Goal: Register for event/course

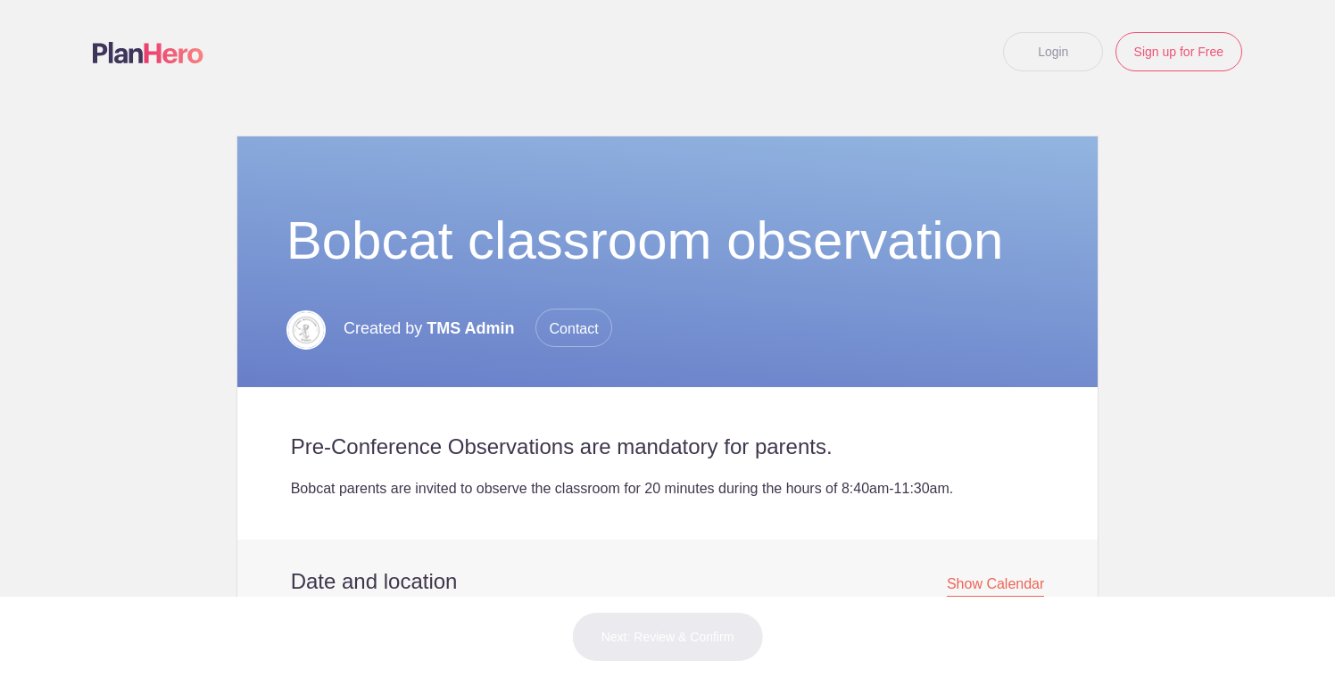
click at [1057, 52] on link "Login" at bounding box center [1053, 51] width 100 height 39
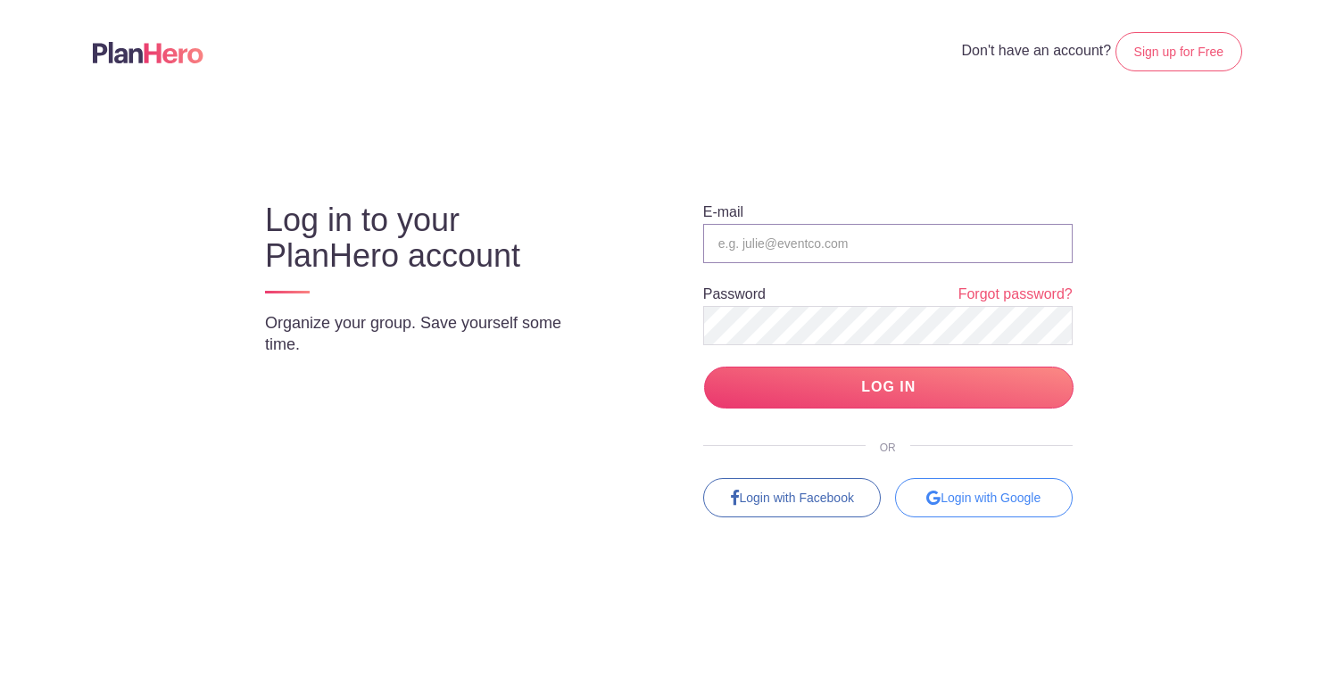
click at [883, 243] on input "email" at bounding box center [887, 243] width 369 height 39
type input "futureretrieval@gmail.com"
click at [704, 367] on input "LOG IN" at bounding box center [888, 388] width 369 height 42
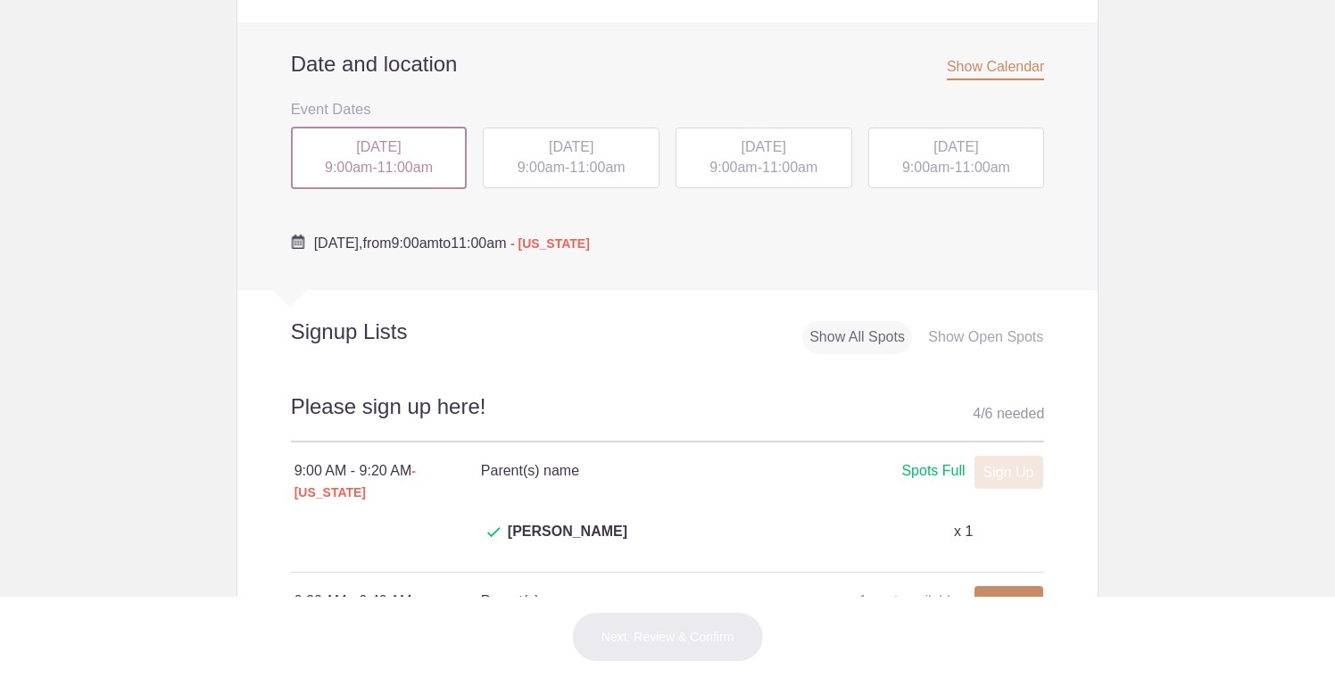
scroll to position [580, 0]
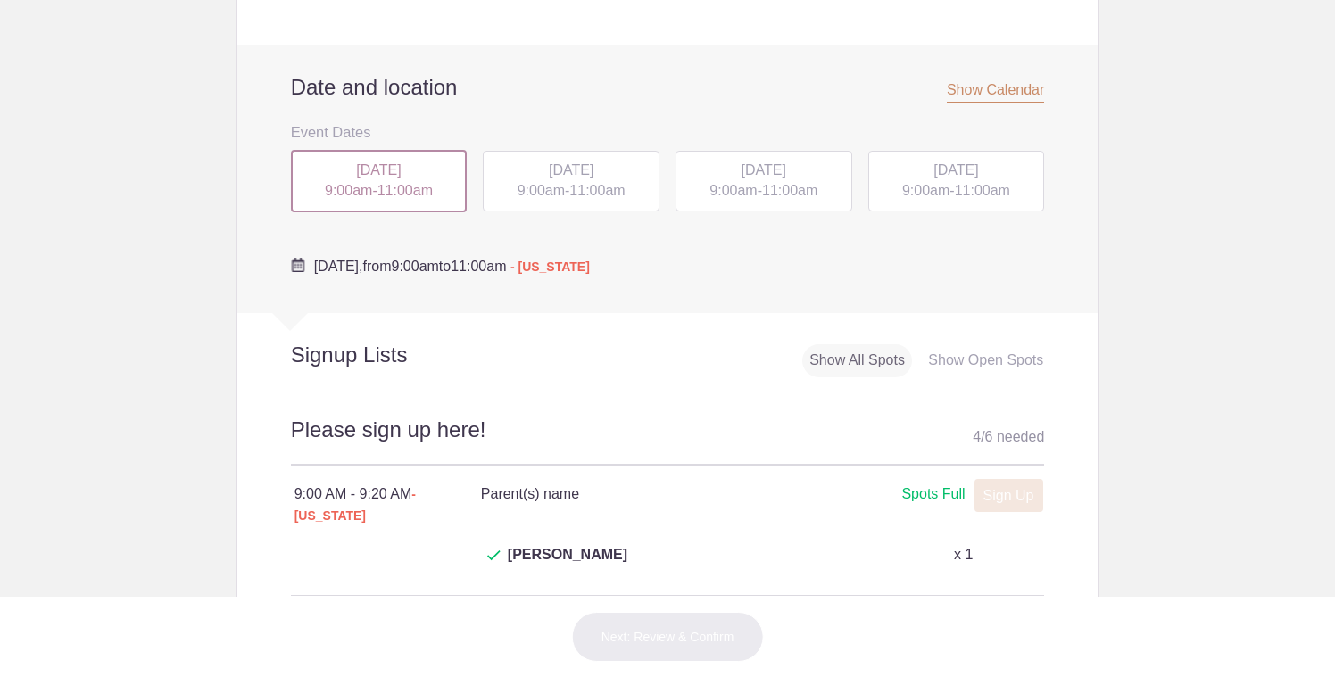
click at [766, 179] on div "WED, Sep 24, 2025 9:00am - 11:00am" at bounding box center [764, 181] width 177 height 61
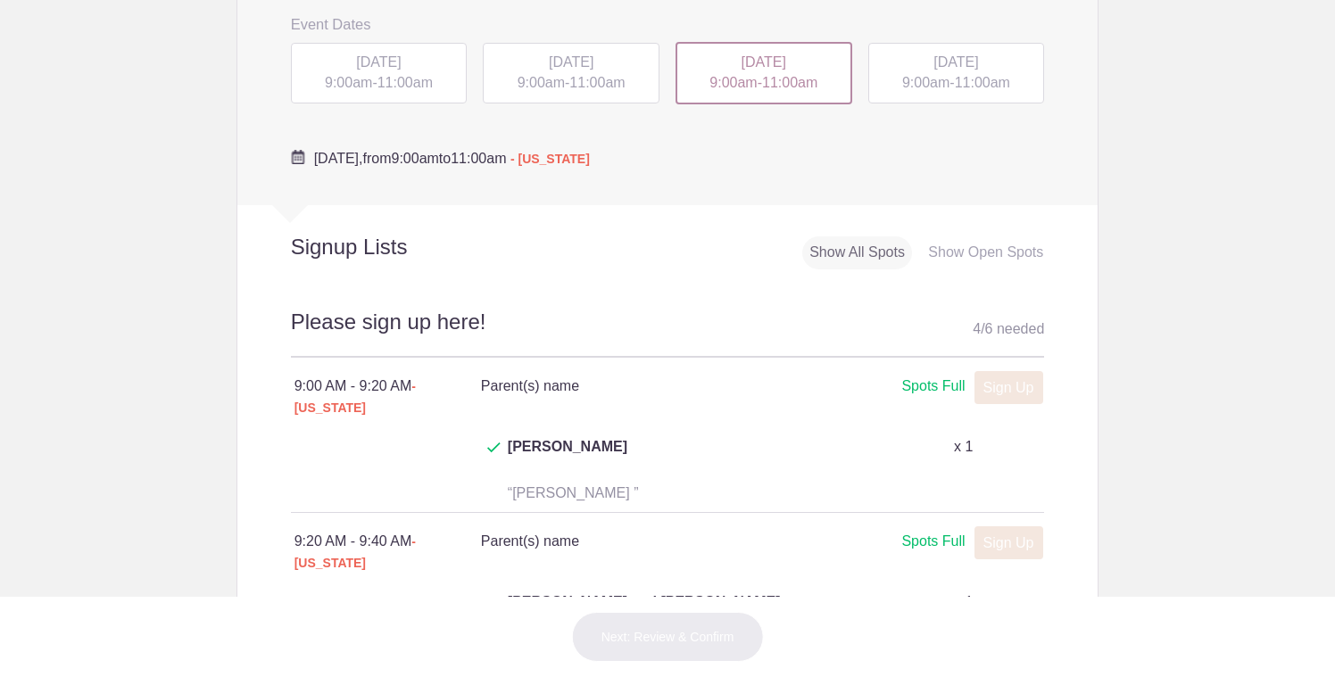
scroll to position [772, 0]
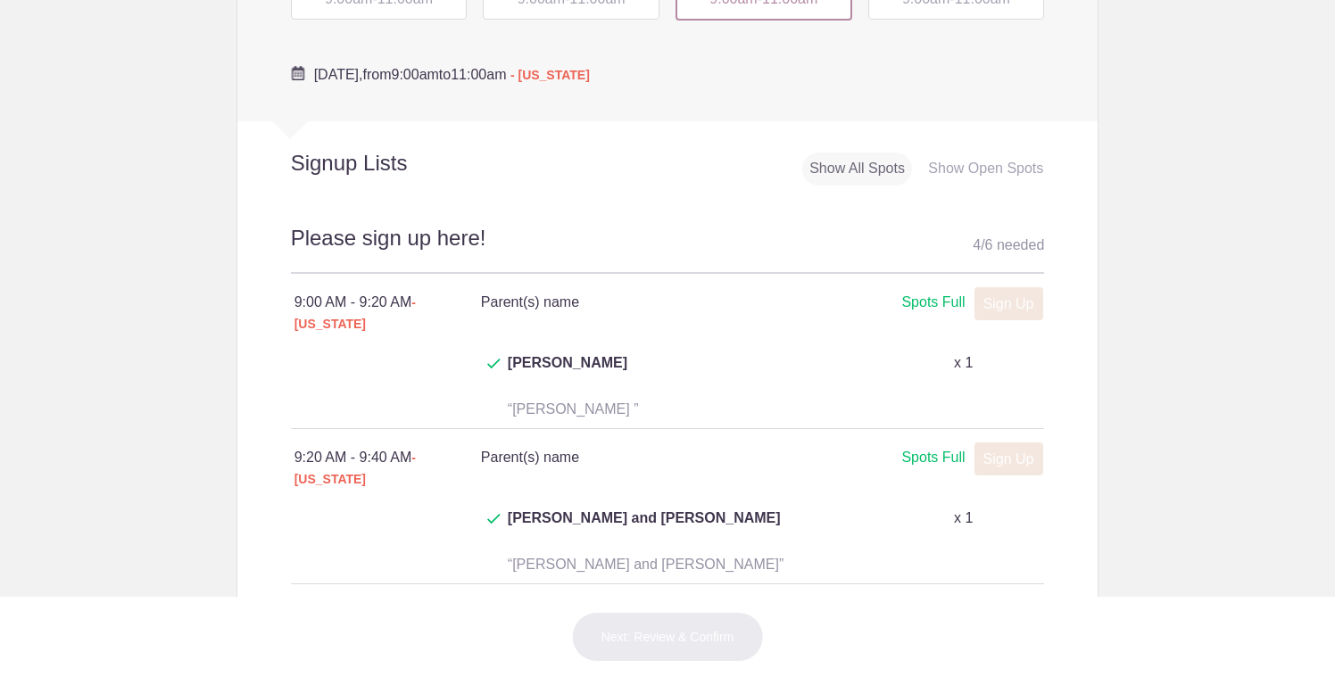
click at [928, 292] on div "Spots Full" at bounding box center [932, 303] width 63 height 22
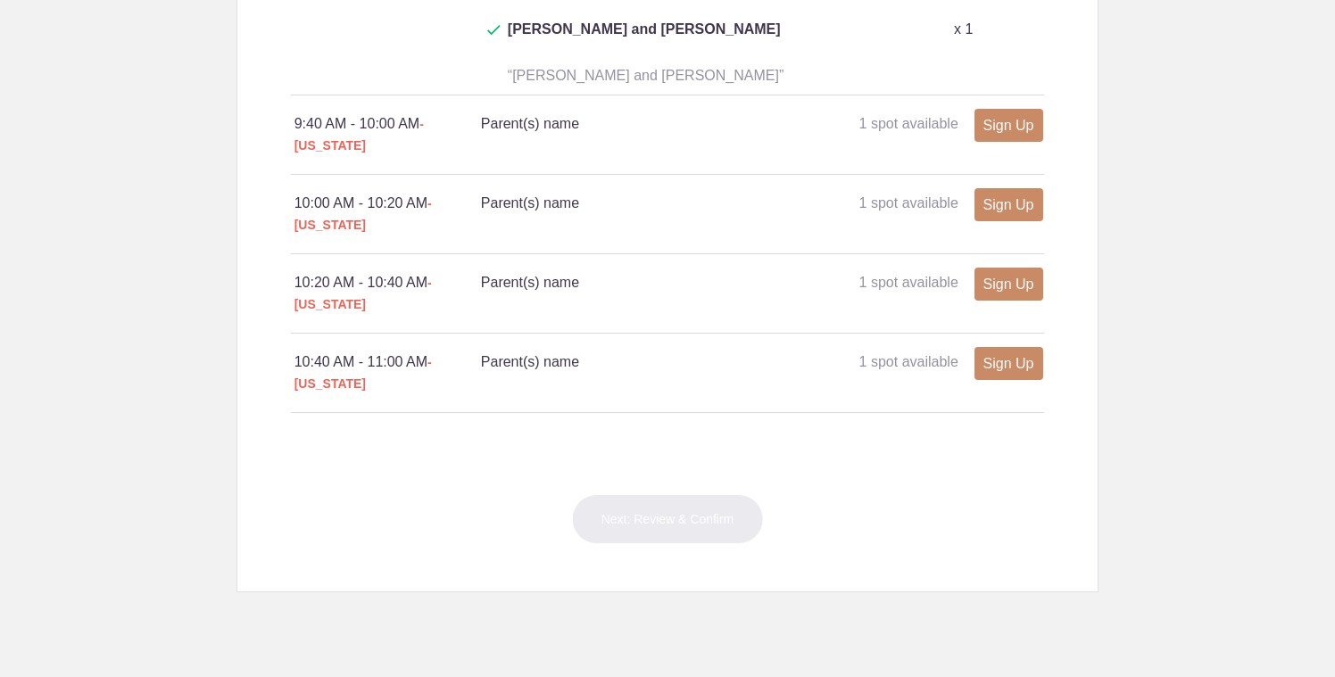
scroll to position [1399, 0]
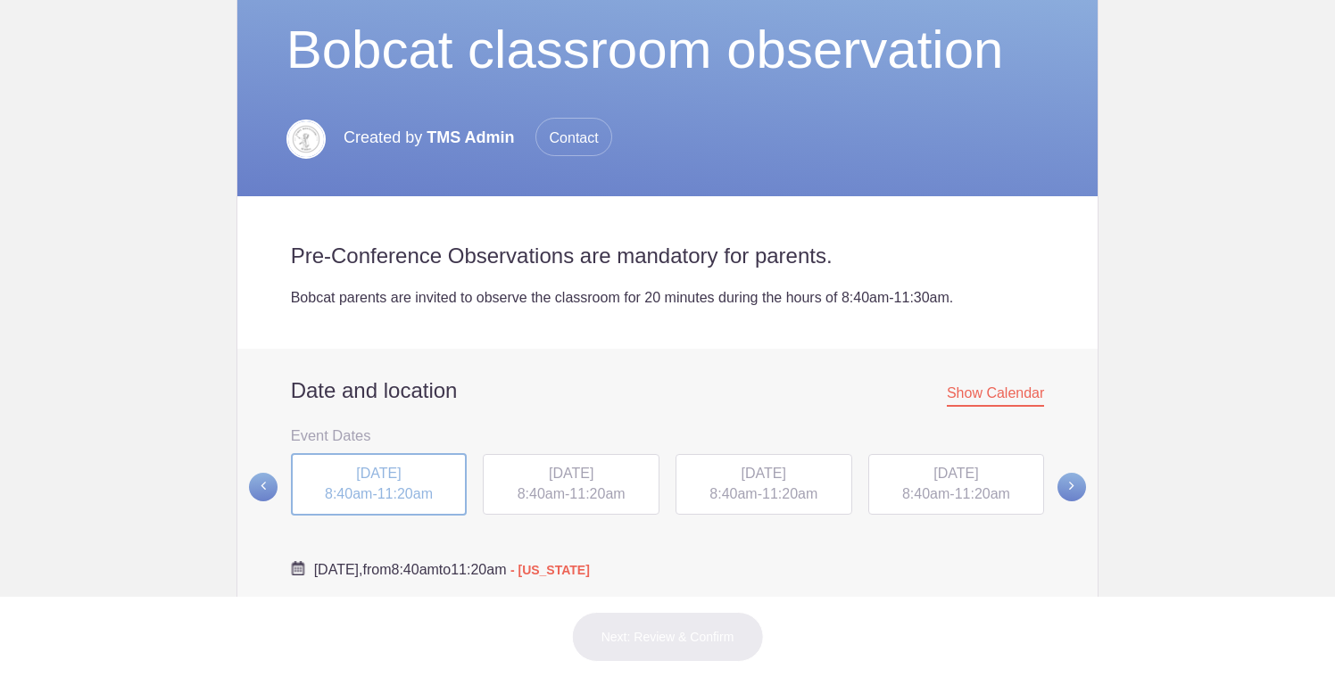
scroll to position [197, 0]
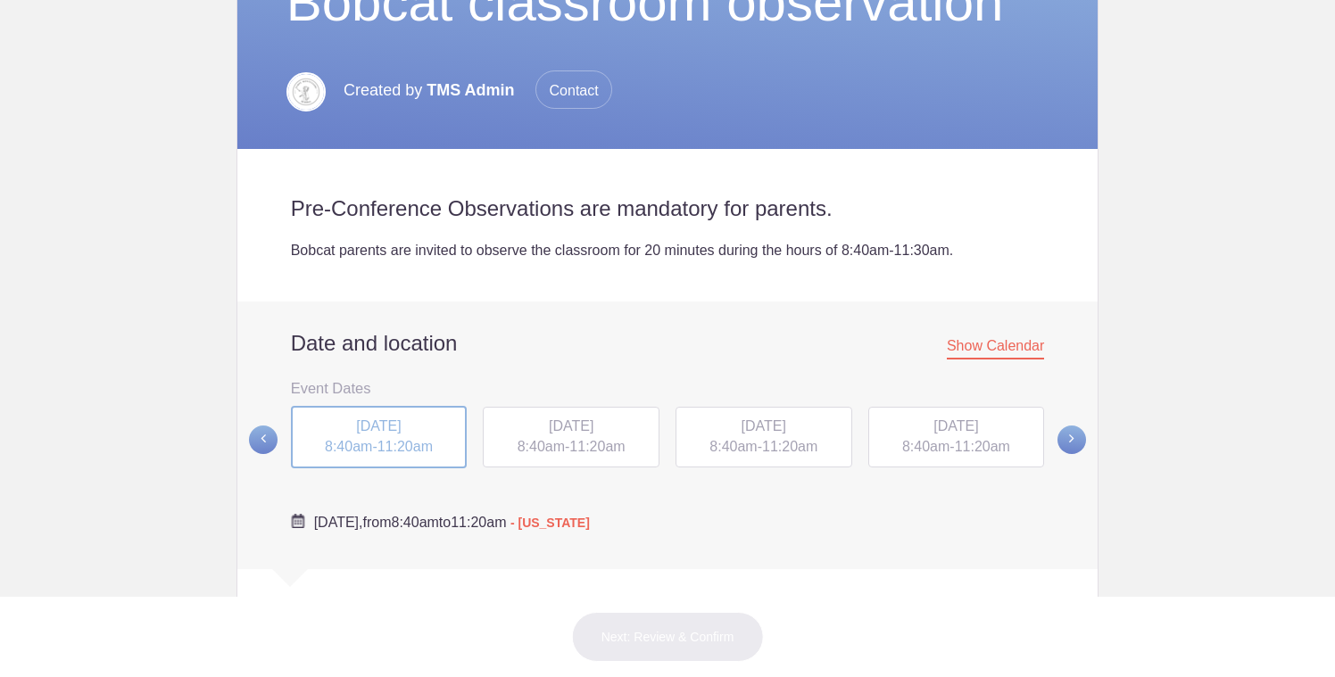
scroll to position [207, 0]
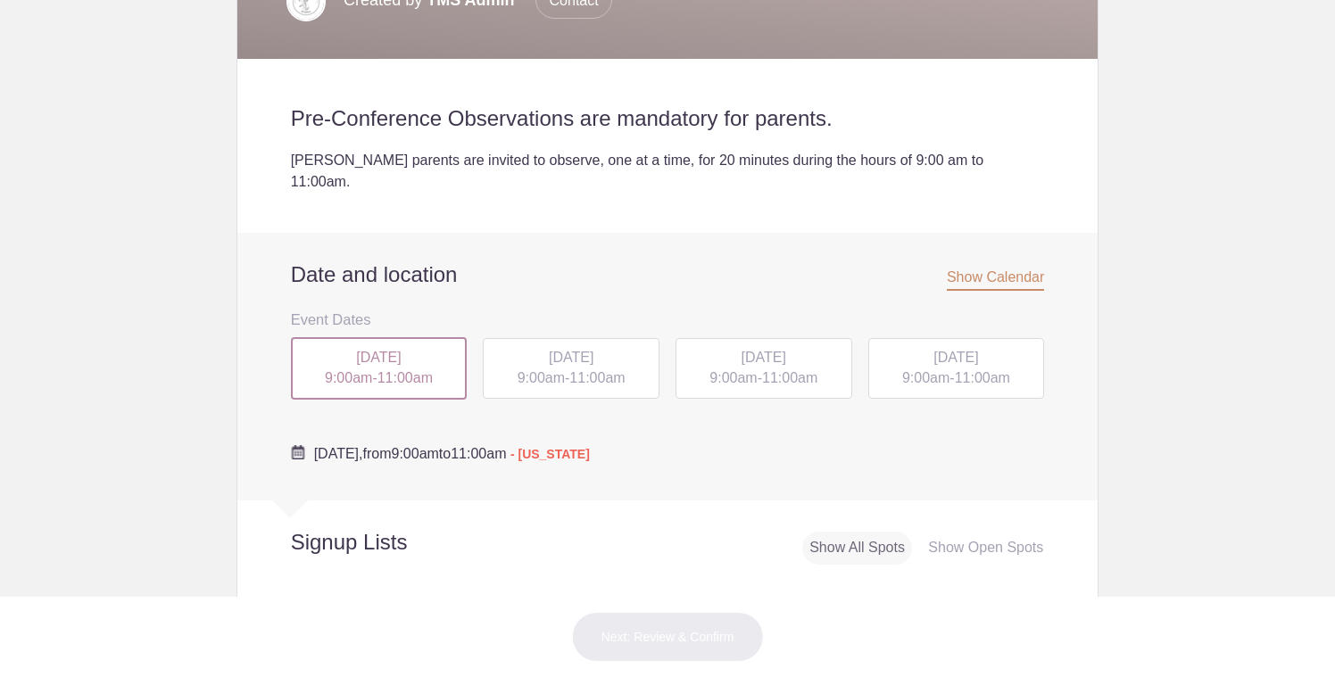
scroll to position [429, 0]
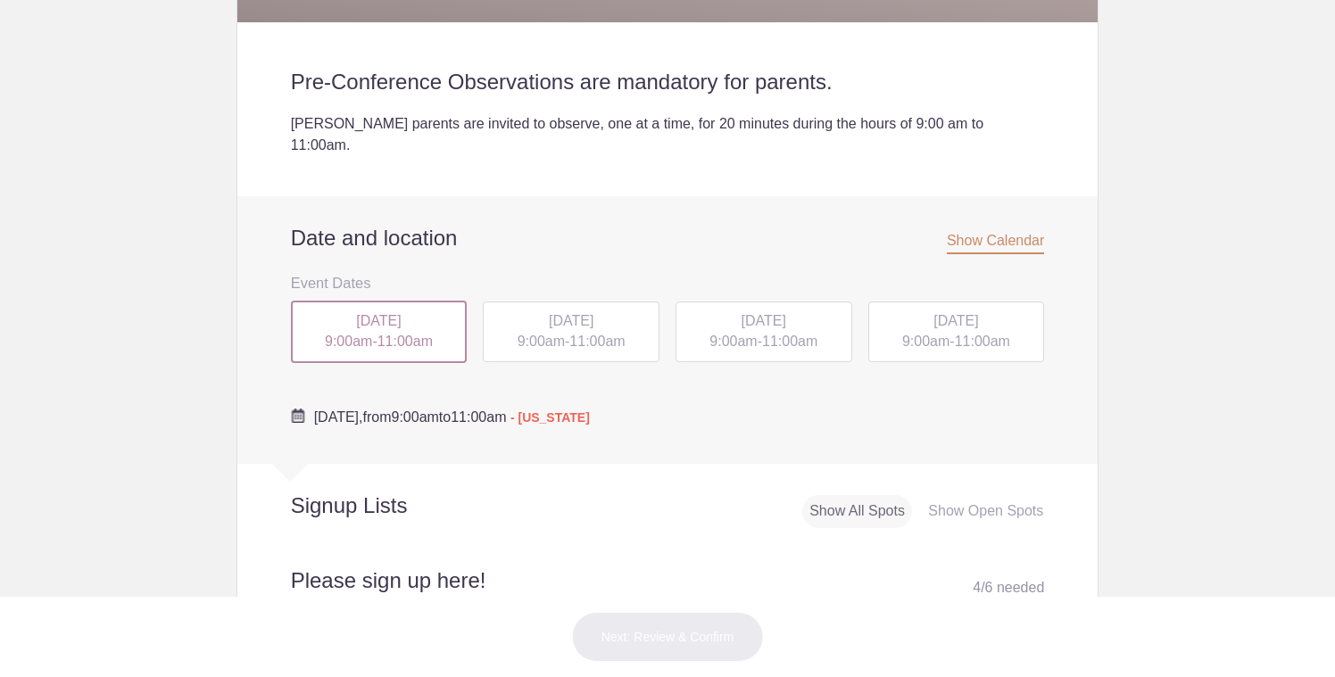
click at [418, 334] on span "11:00am" at bounding box center [405, 341] width 55 height 15
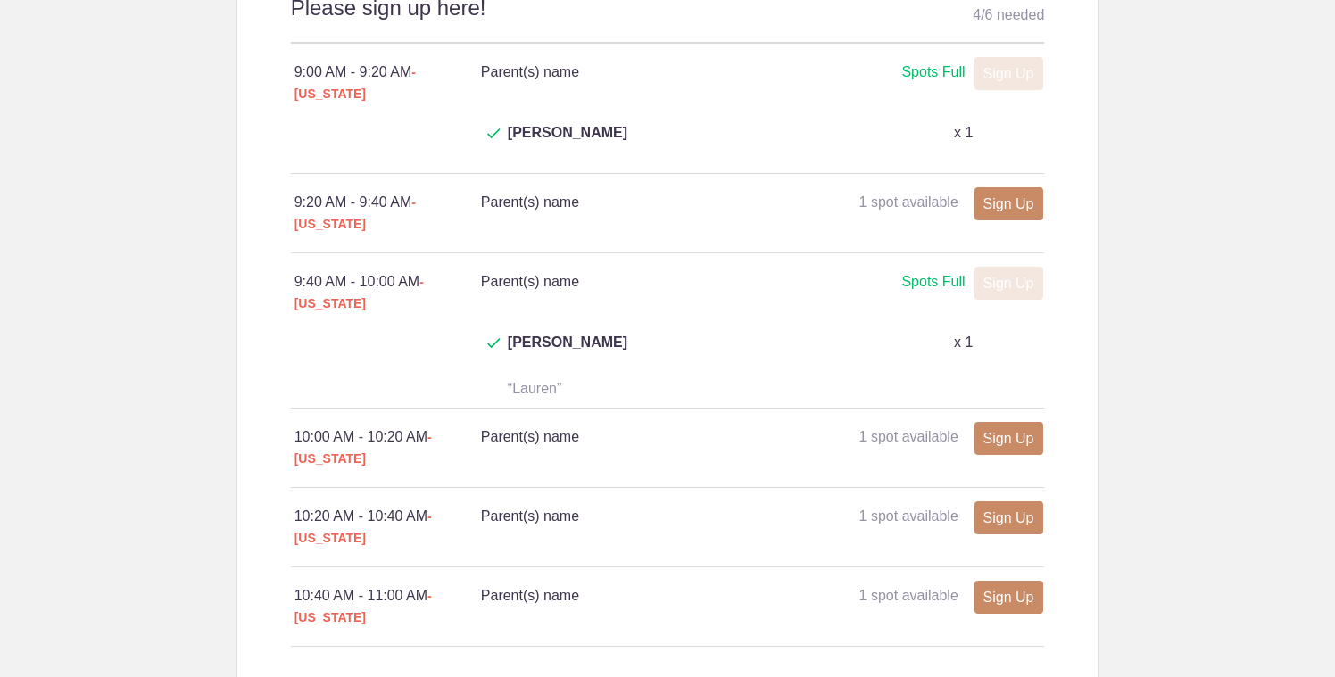
scroll to position [1016, 0]
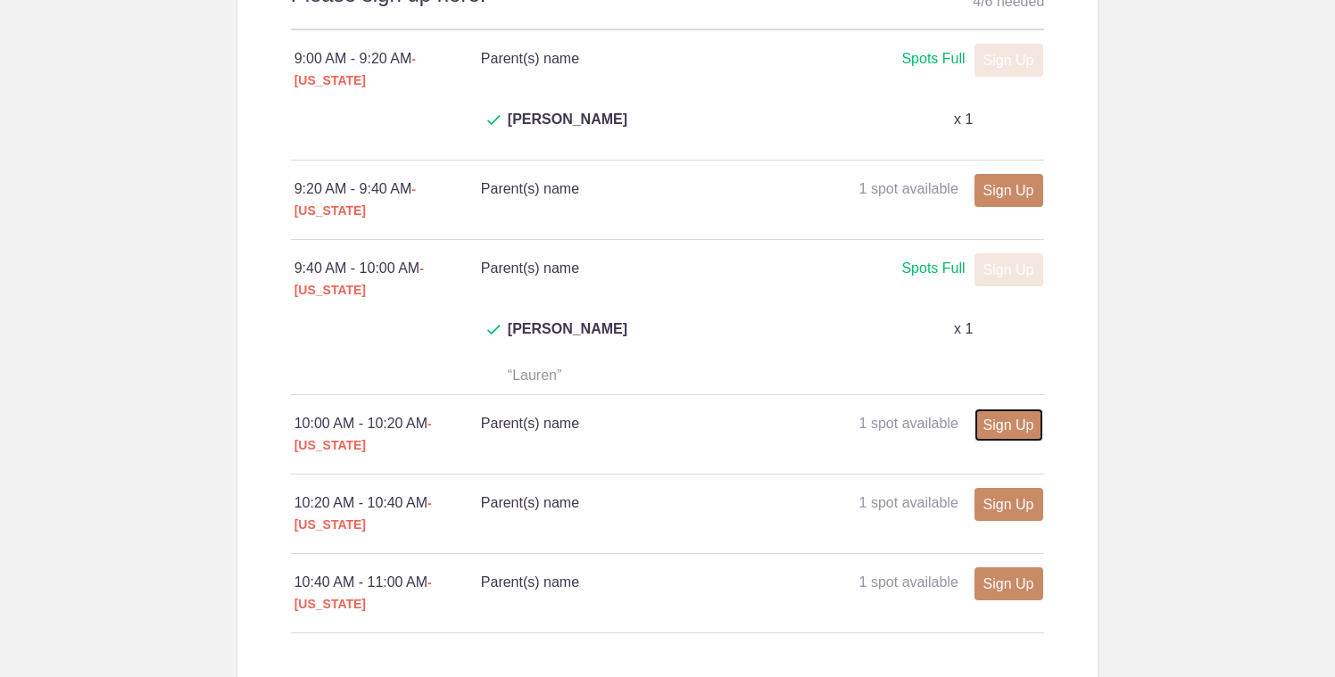
click at [1016, 409] on link "Sign Up" at bounding box center [1009, 425] width 69 height 33
type input "1"
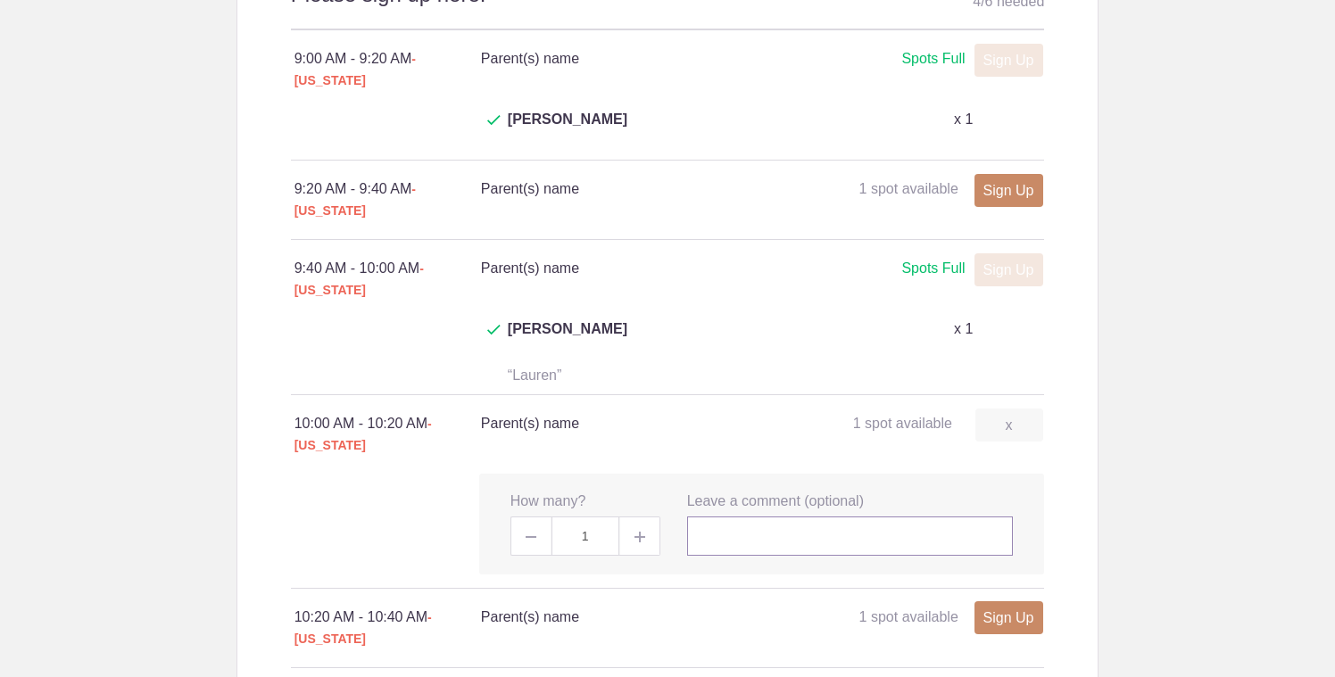
click at [738, 517] on input "text" at bounding box center [850, 536] width 327 height 39
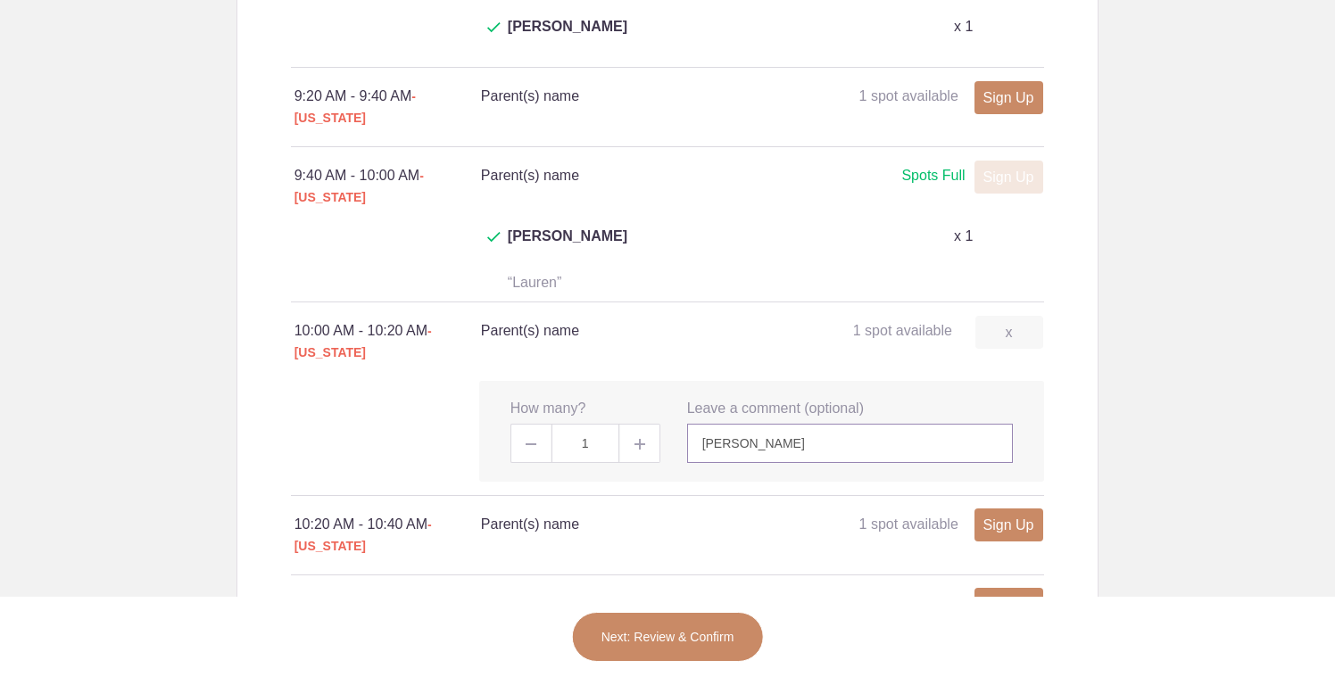
scroll to position [1128, 0]
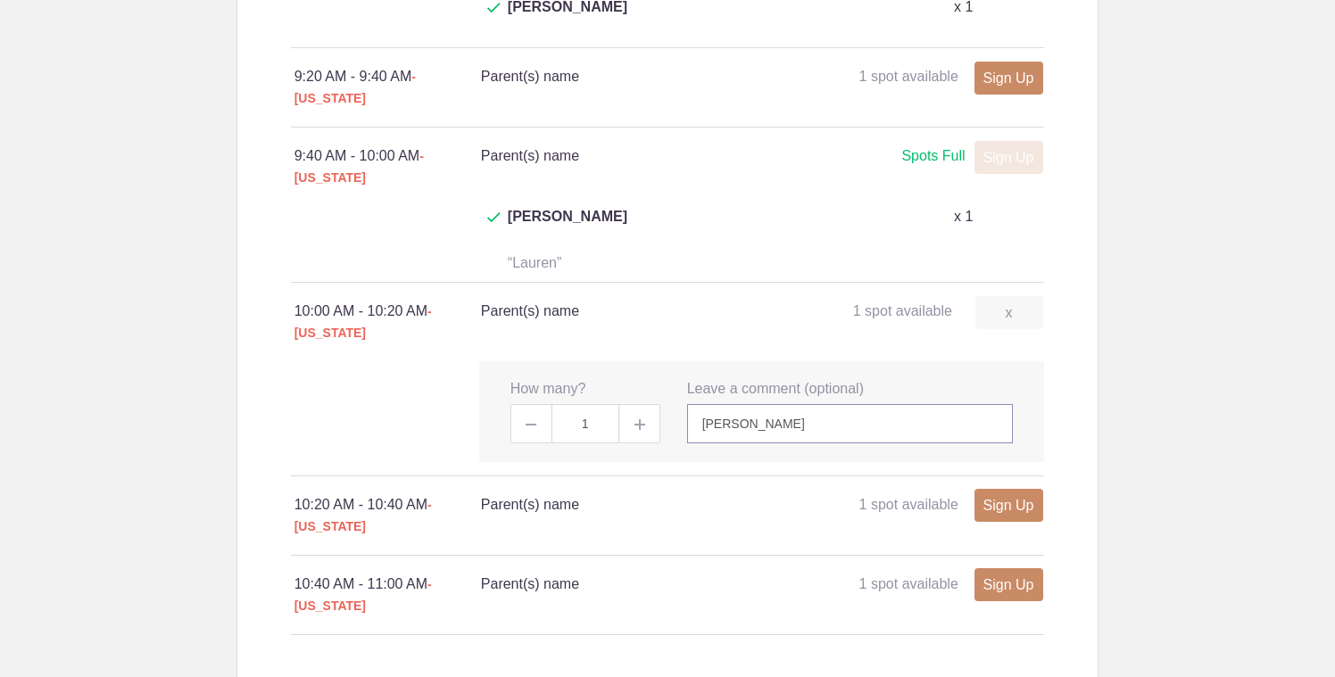
type input "Katie Parker"
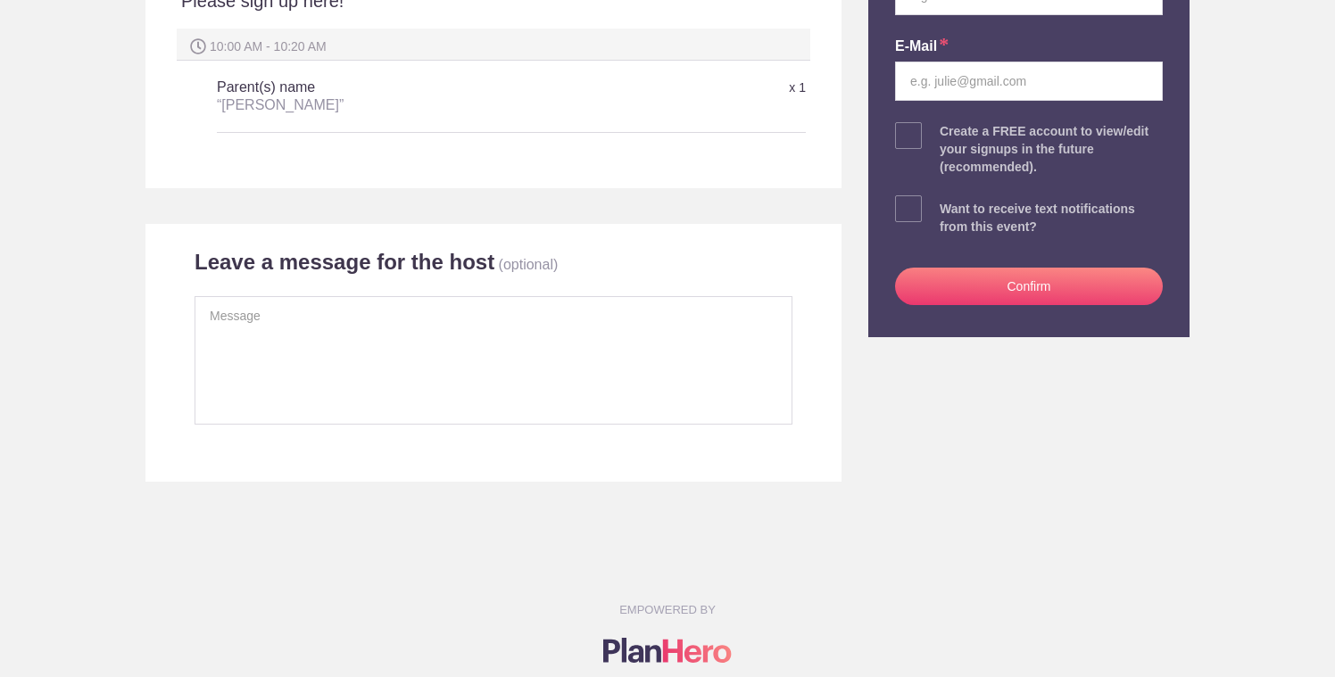
scroll to position [341, 0]
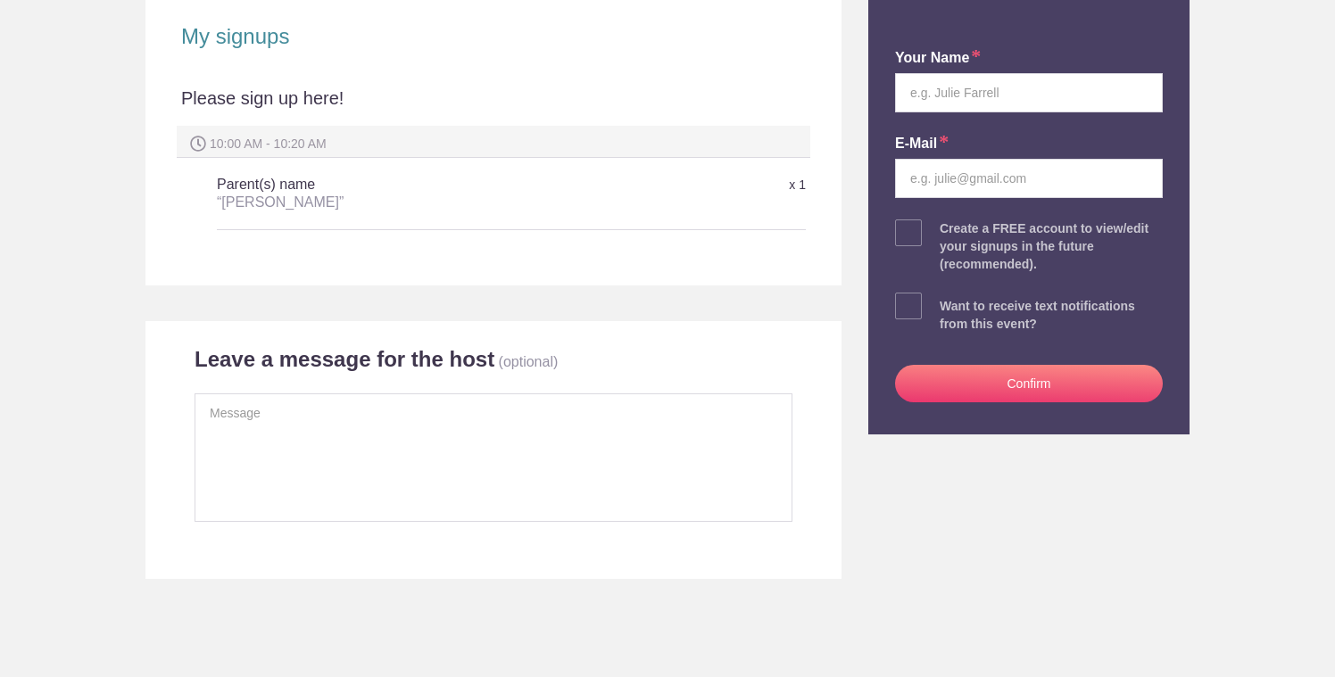
click at [964, 112] on div "your name E-mail Create a FREE account to view/edit your signups in the future …" at bounding box center [1029, 222] width 295 height 425
click at [964, 102] on input "text" at bounding box center [1029, 92] width 268 height 39
click at [983, 181] on input "email" at bounding box center [1029, 178] width 268 height 39
click at [991, 97] on input "Katie Parker" at bounding box center [1029, 92] width 268 height 39
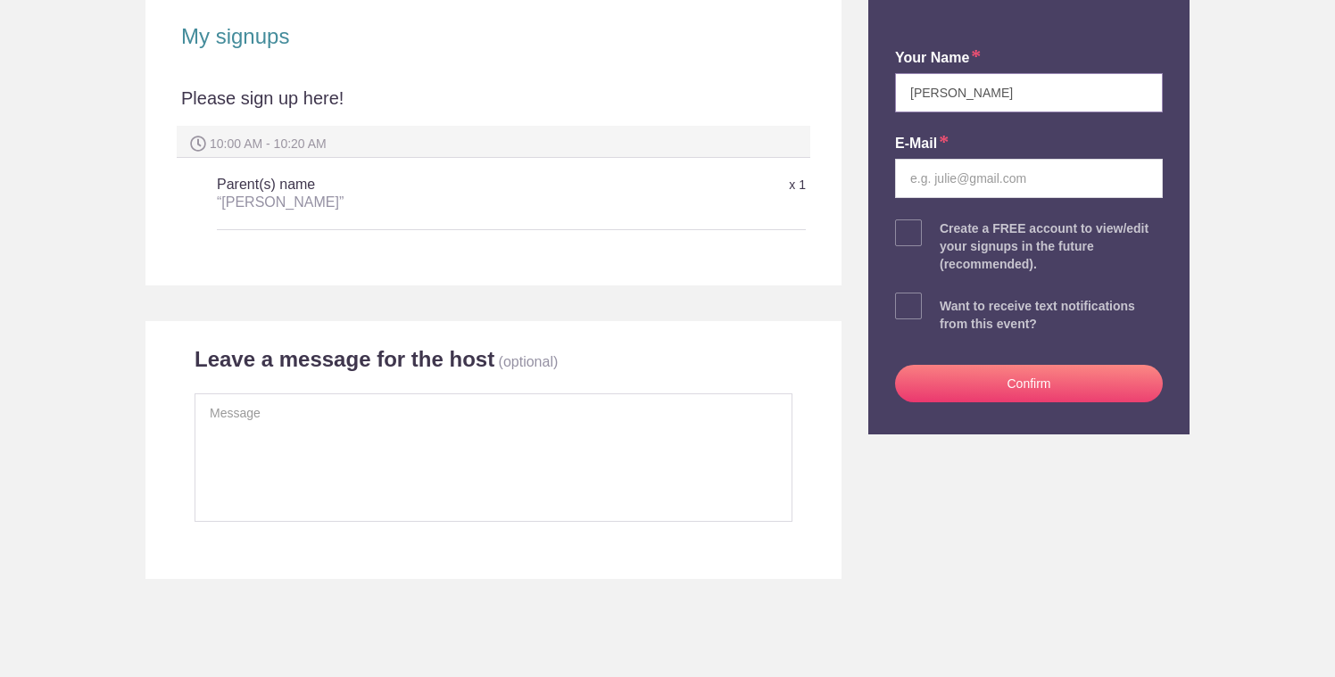
click at [991, 97] on input "[PERSON_NAME]" at bounding box center [1029, 92] width 268 height 39
type input "f"
type input "[PERSON_NAME]"
click at [996, 194] on input "email" at bounding box center [1029, 178] width 268 height 39
type input "futureretrieval@gmail.com"
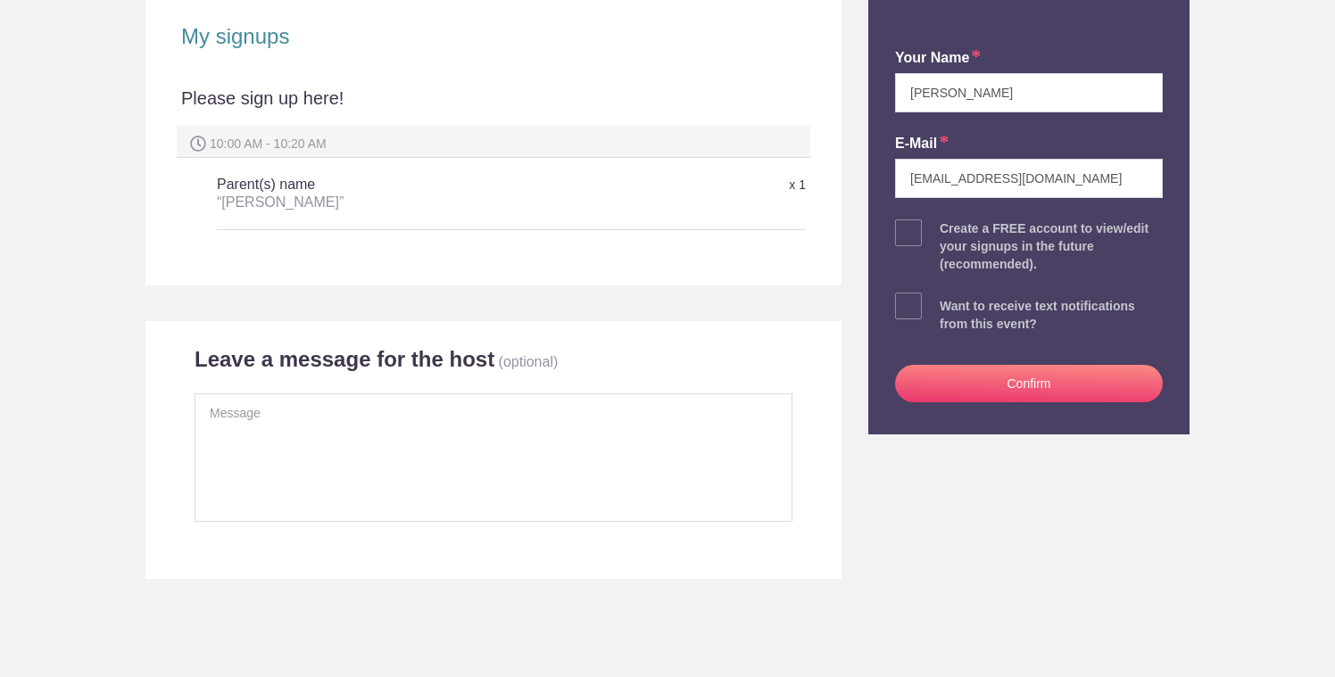
click at [1021, 400] on button "Confirm" at bounding box center [1029, 383] width 268 height 37
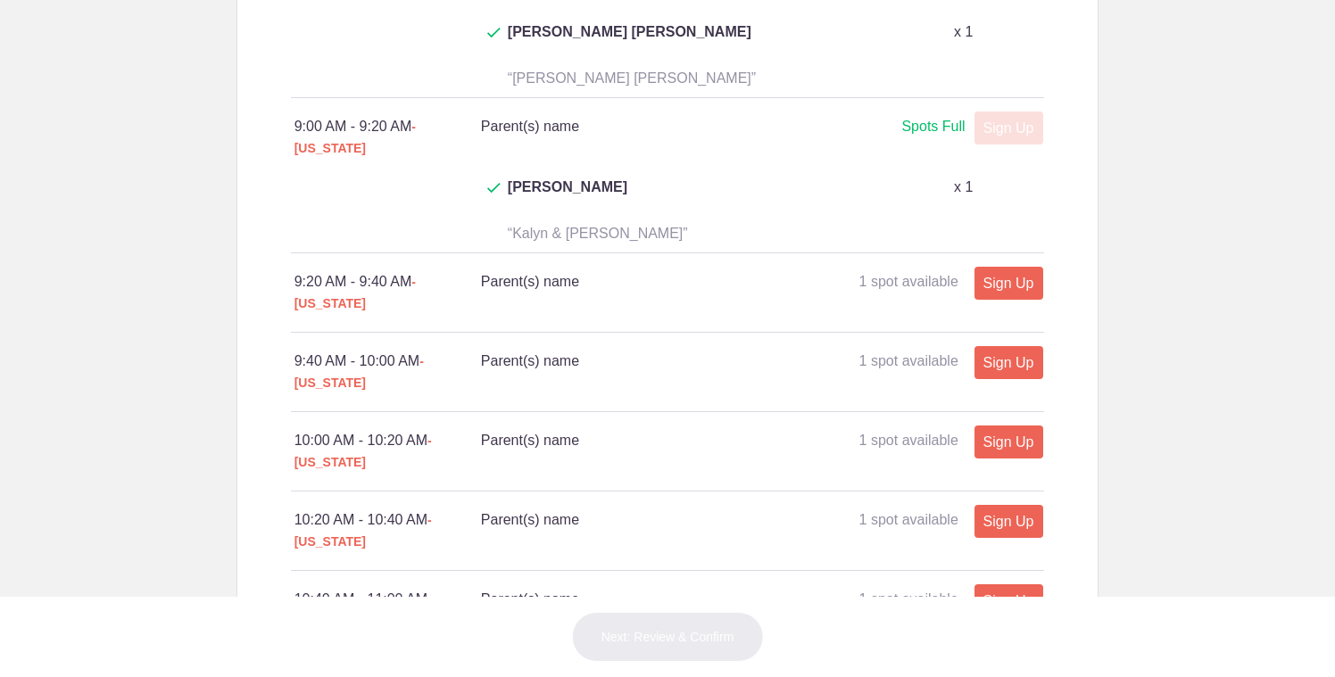
scroll to position [1010, 0]
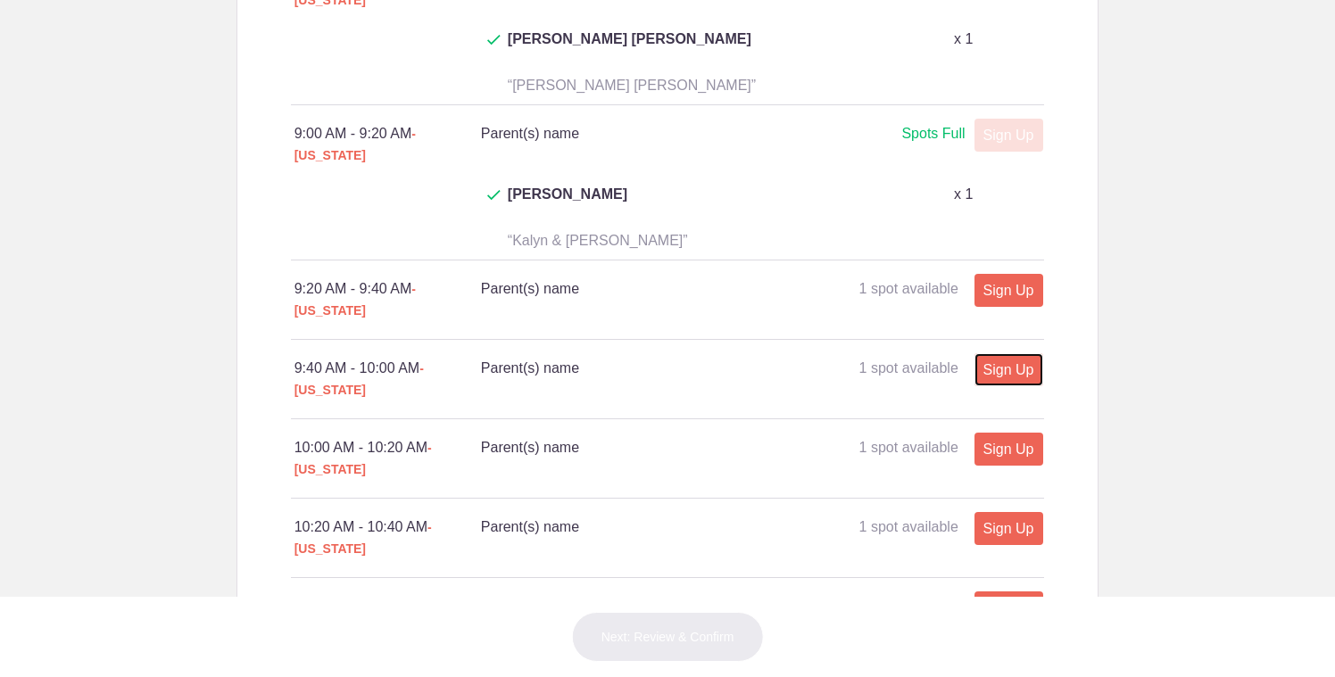
click at [1018, 353] on link "Sign Up" at bounding box center [1009, 369] width 69 height 33
type input "1"
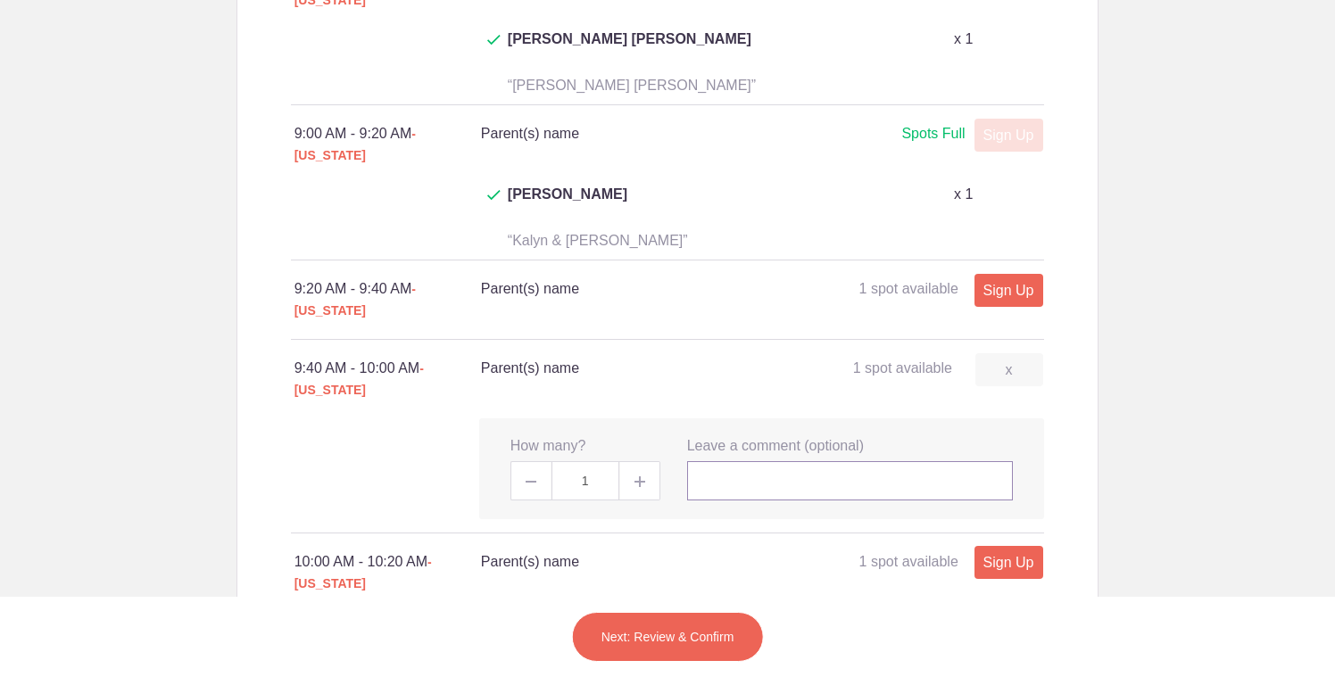
click at [715, 461] on input "text" at bounding box center [850, 480] width 327 height 39
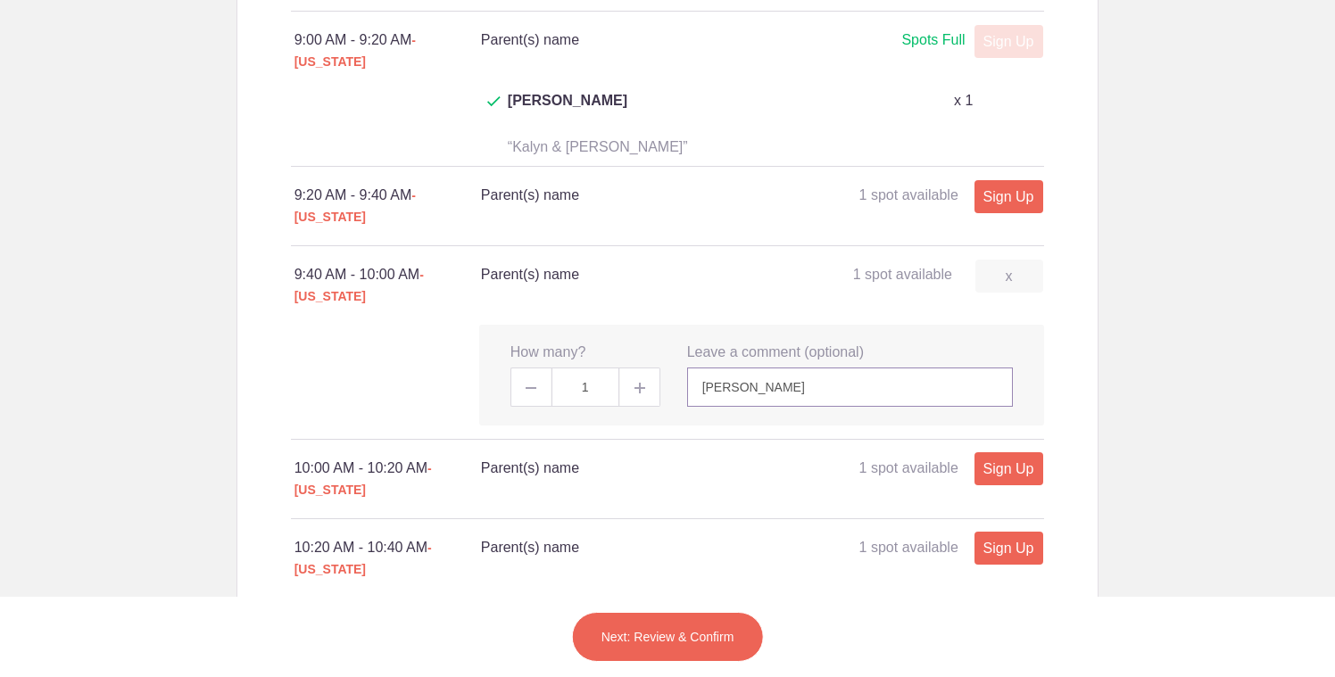
scroll to position [1109, 0]
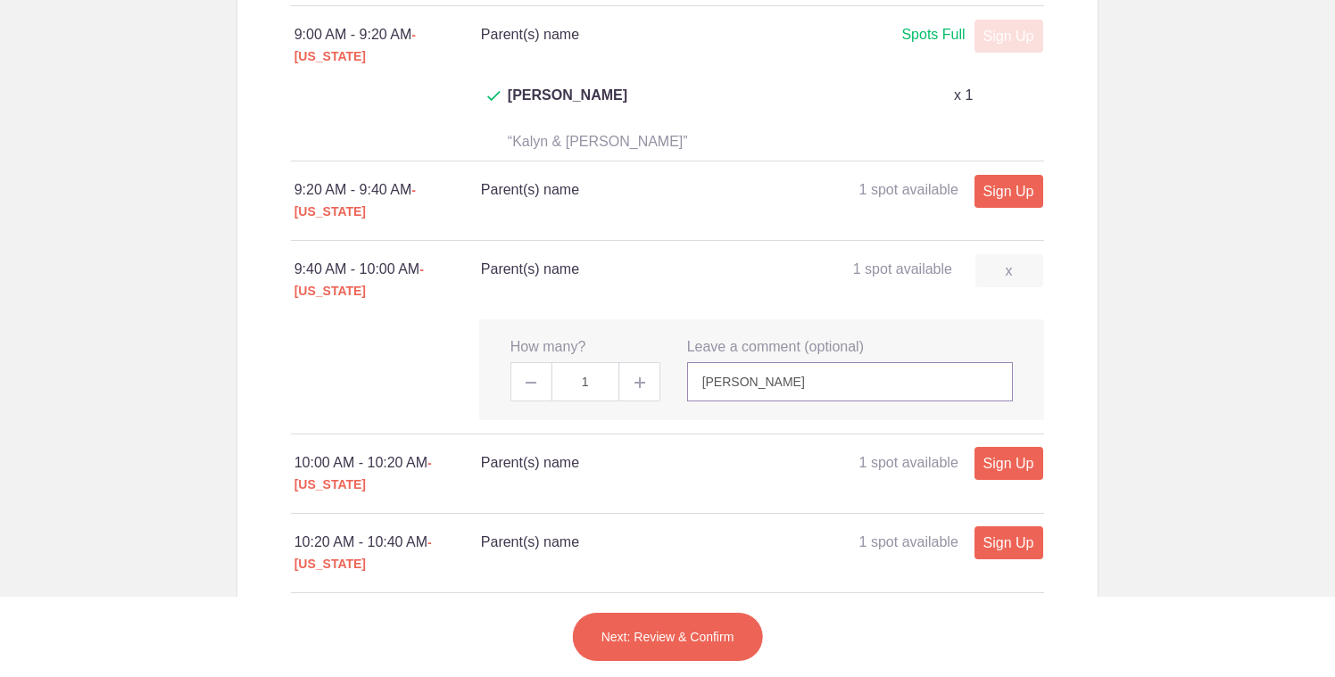
type input "Katie Parker"
click at [633, 635] on button "Next: Review & Confirm" at bounding box center [668, 637] width 192 height 50
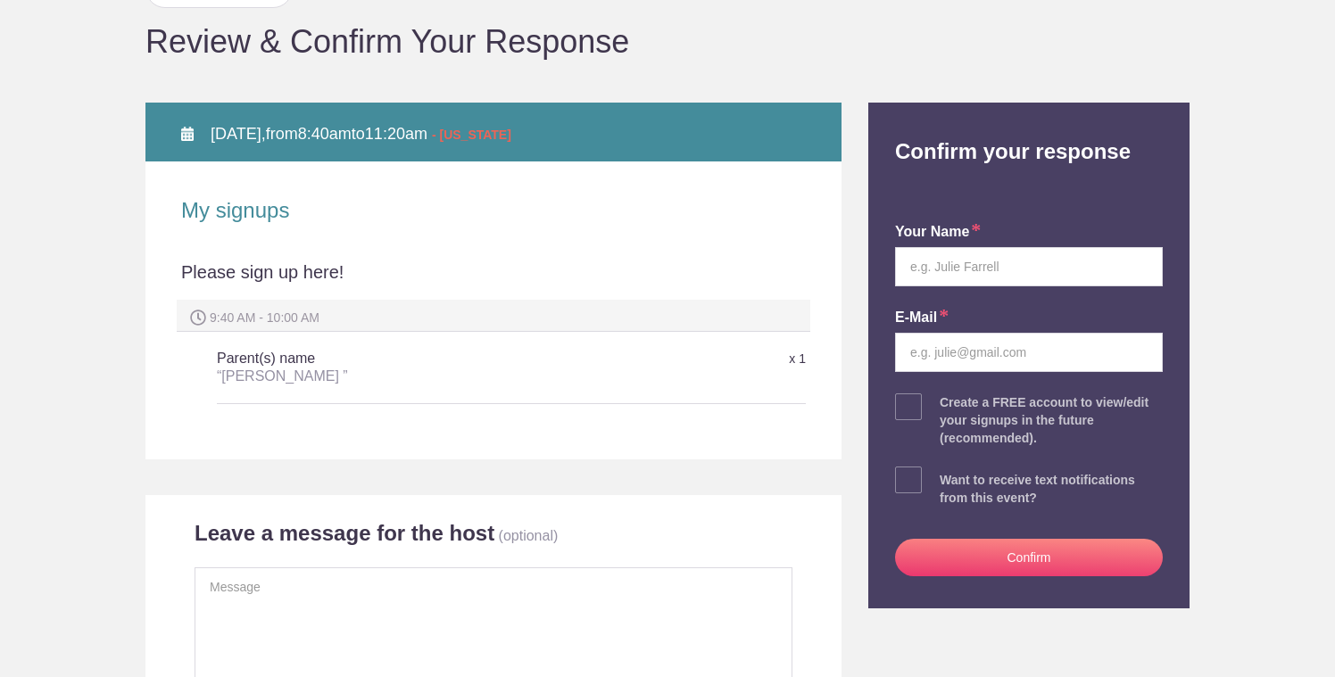
scroll to position [165, 0]
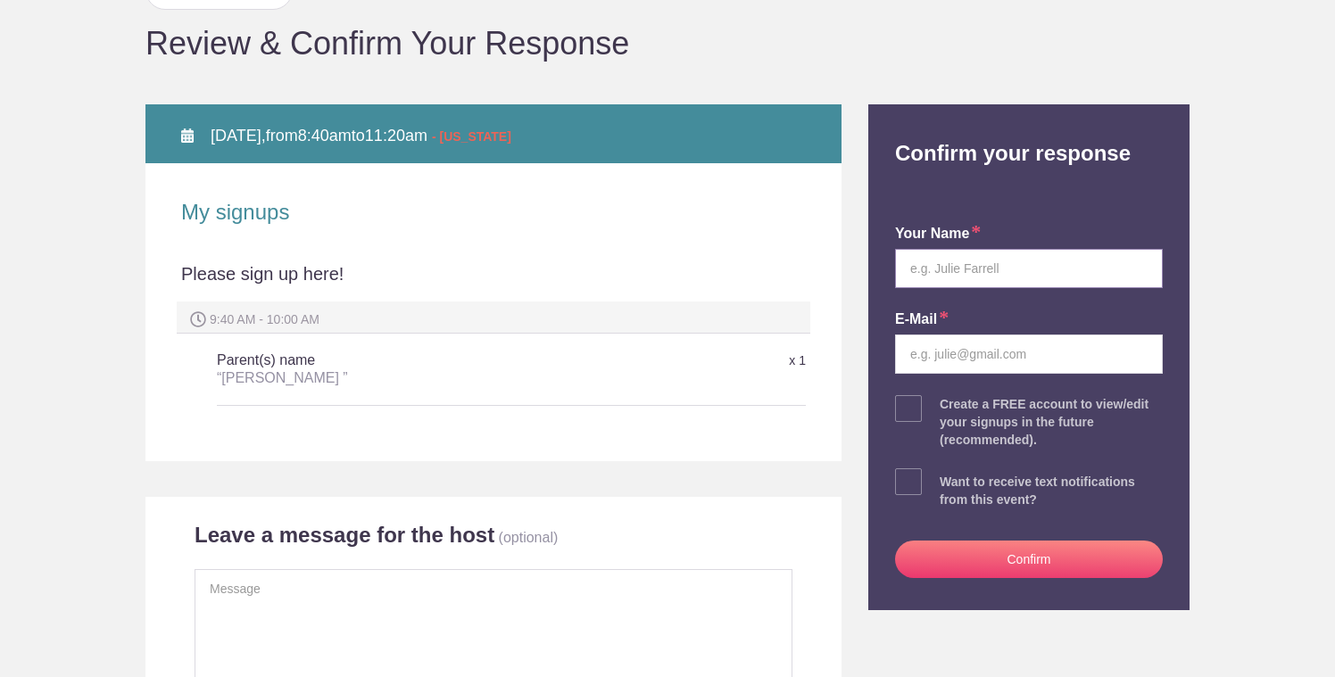
click at [937, 257] on input "text" at bounding box center [1029, 268] width 268 height 39
type input "Katie Parker"
click at [1039, 364] on input "email" at bounding box center [1029, 354] width 268 height 39
type input "futureretrieval@gmail.com"
click at [1011, 566] on button "Confirm" at bounding box center [1029, 559] width 268 height 37
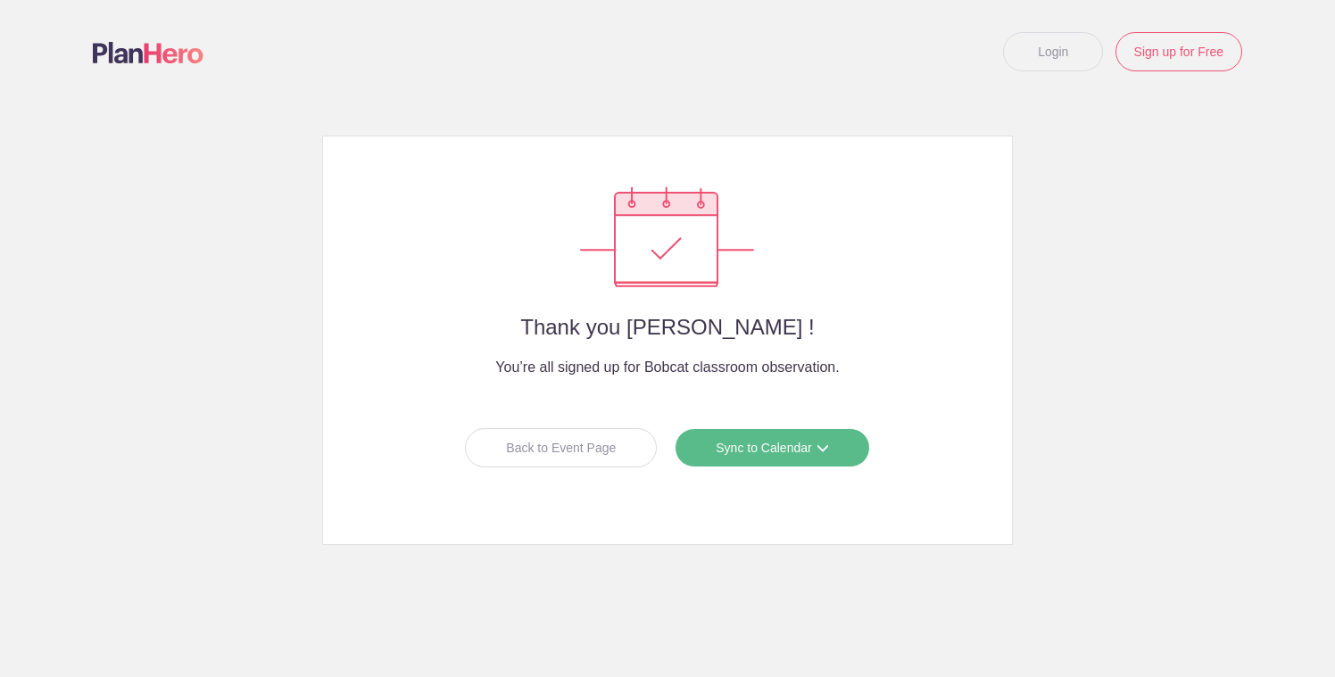
click at [814, 458] on link "Sync to Calendar" at bounding box center [772, 447] width 195 height 39
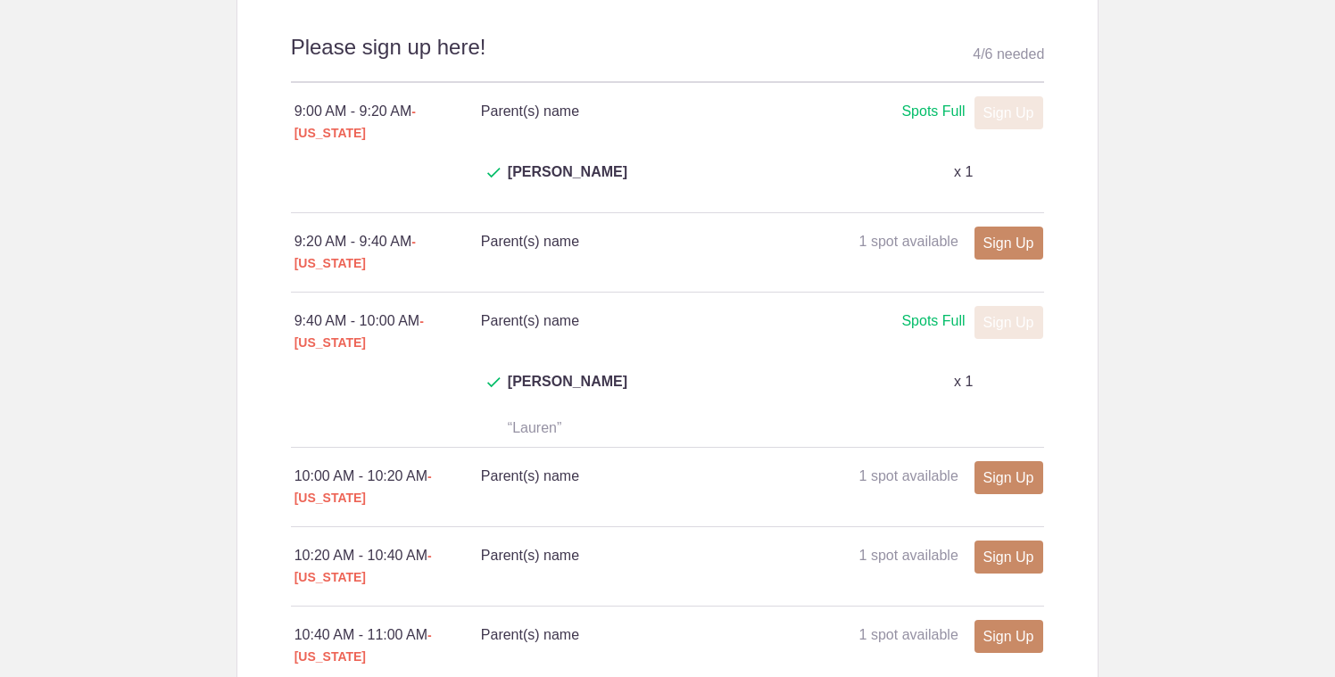
scroll to position [977, 0]
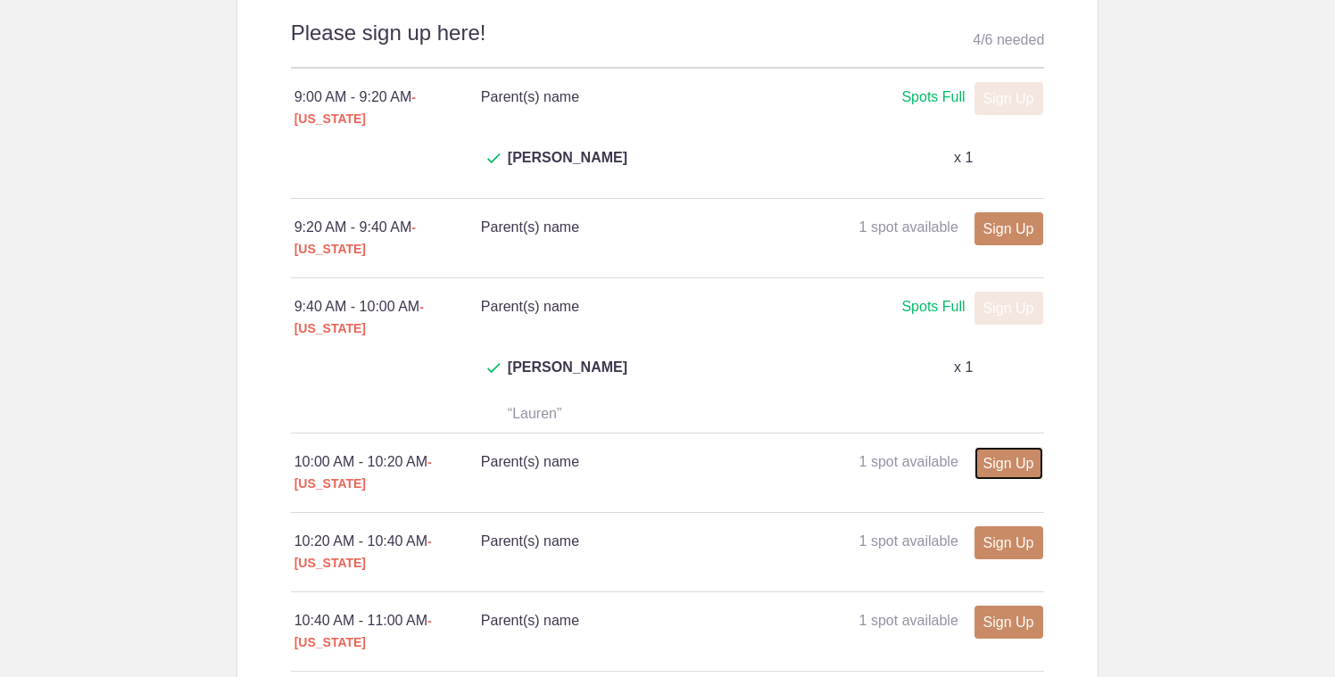
click at [997, 447] on link "Sign Up" at bounding box center [1009, 463] width 69 height 33
type input "1"
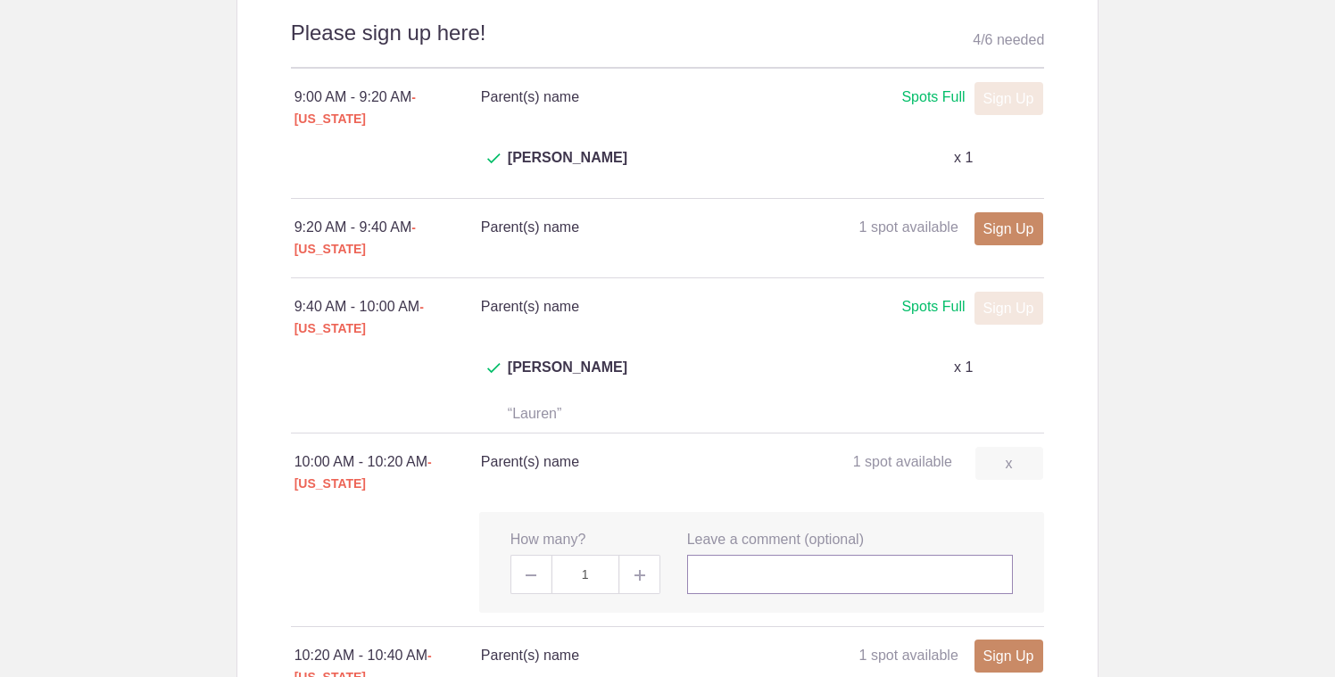
click at [864, 555] on input "text" at bounding box center [850, 574] width 327 height 39
type input "Katie Parker"
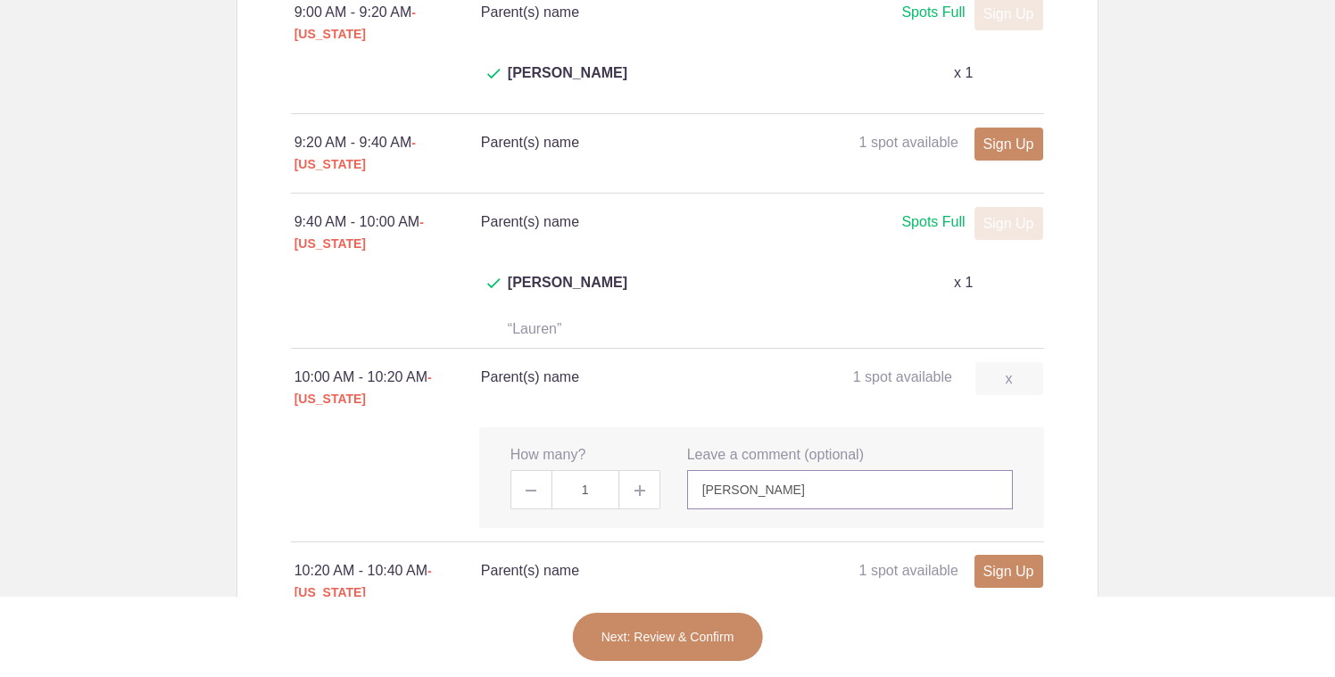
scroll to position [1063, 0]
click at [669, 637] on button "Next: Review & Confirm" at bounding box center [668, 637] width 192 height 50
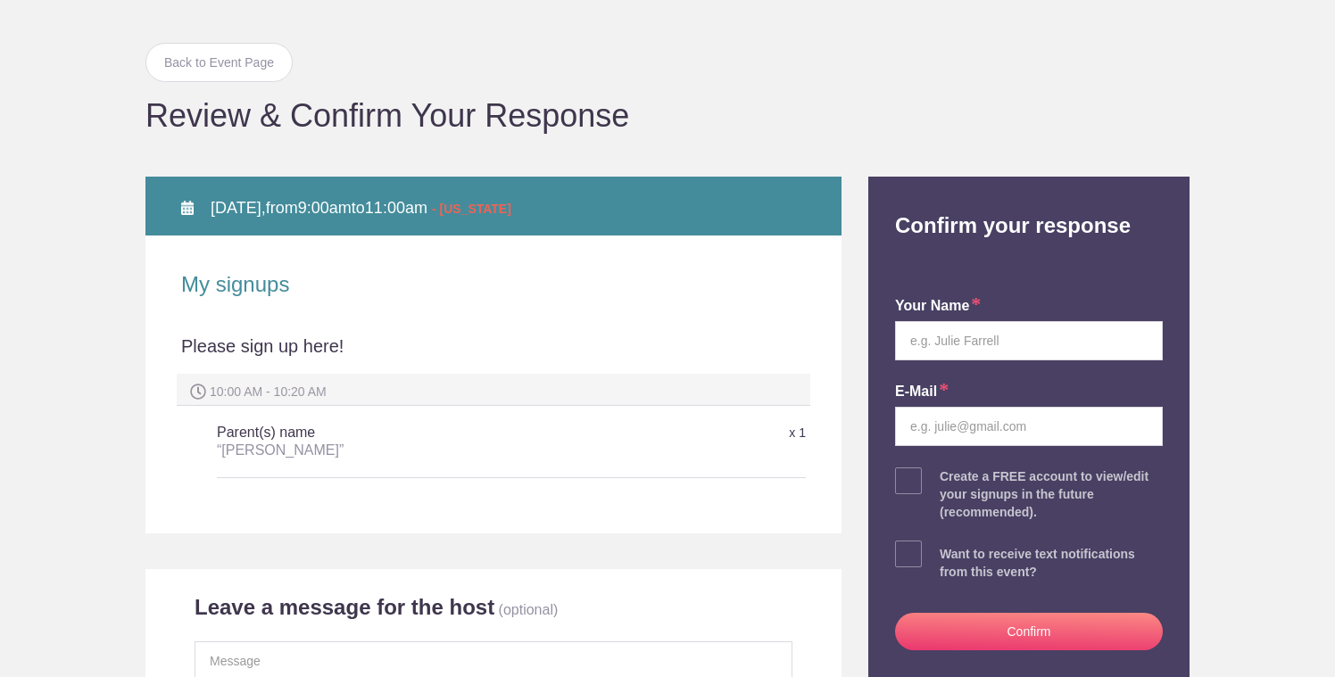
scroll to position [154, 0]
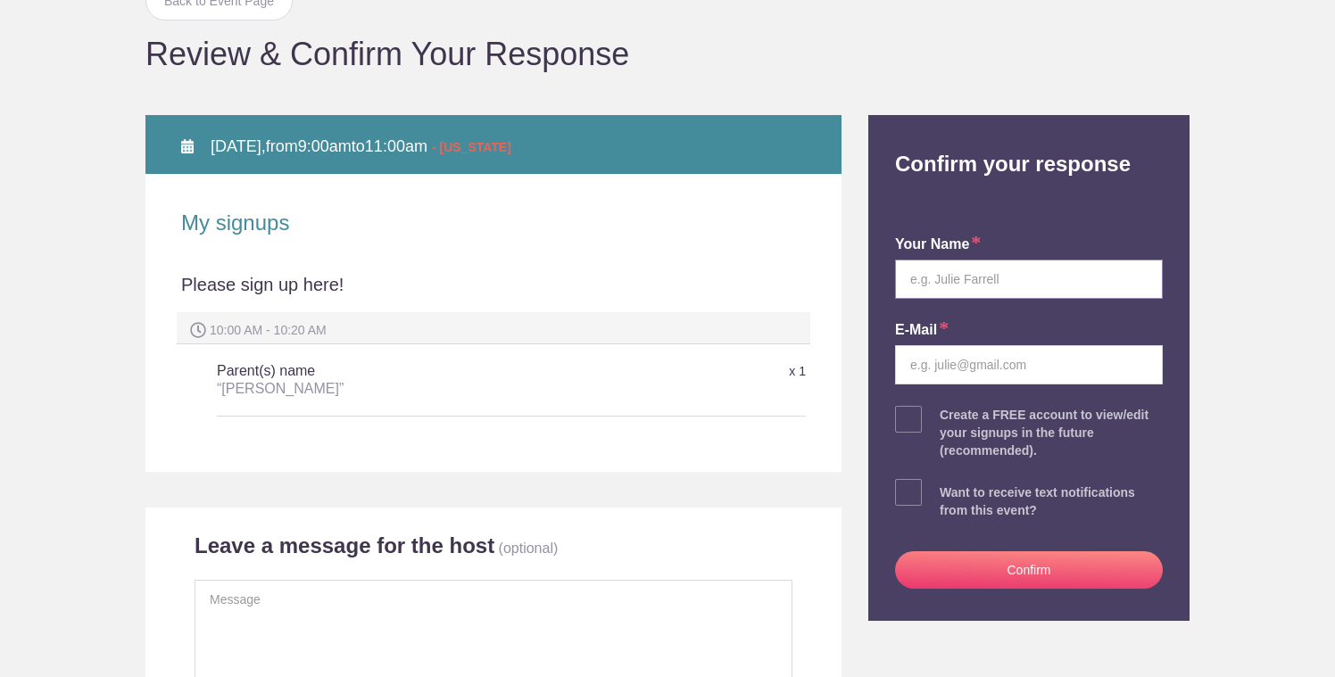
click at [960, 275] on input "text" at bounding box center [1029, 279] width 268 height 39
type input "Katie Parker"
click at [992, 361] on input "email" at bounding box center [1029, 364] width 268 height 39
type input "futureretrieval@gmail.com"
click at [1015, 569] on button "Confirm" at bounding box center [1029, 570] width 268 height 37
